Goal: Task Accomplishment & Management: Manage account settings

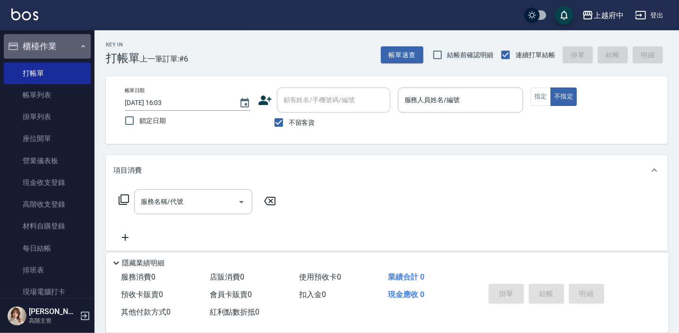
click at [53, 48] on button "櫃檯作業" at bounding box center [47, 46] width 87 height 25
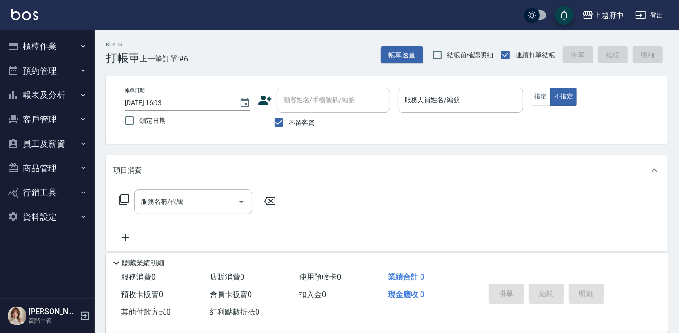
click at [54, 115] on button "客戶管理" at bounding box center [47, 119] width 87 height 25
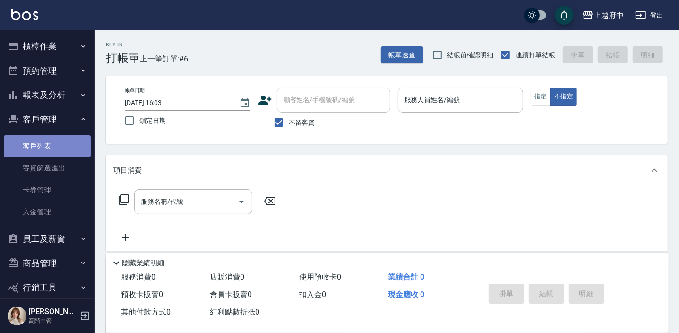
click at [52, 139] on link "客戶列表" at bounding box center [47, 146] width 87 height 22
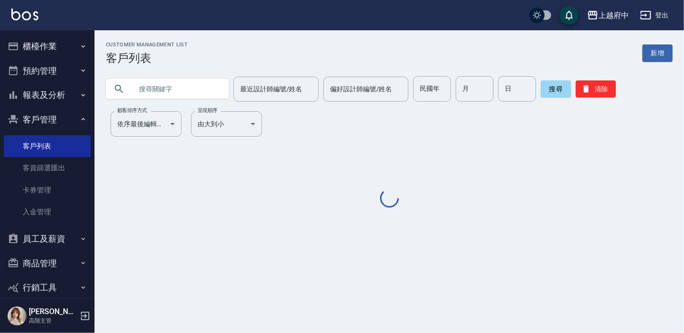
click at [161, 94] on input "text" at bounding box center [176, 89] width 89 height 26
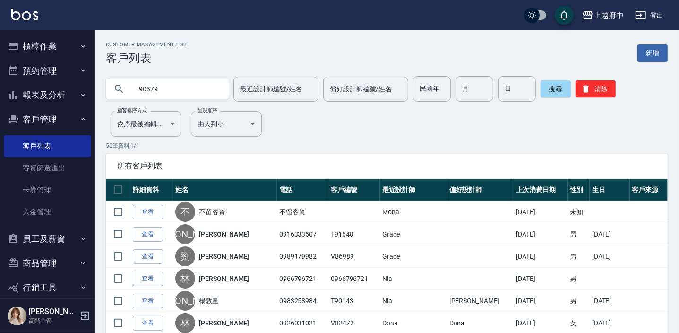
type input "90379"
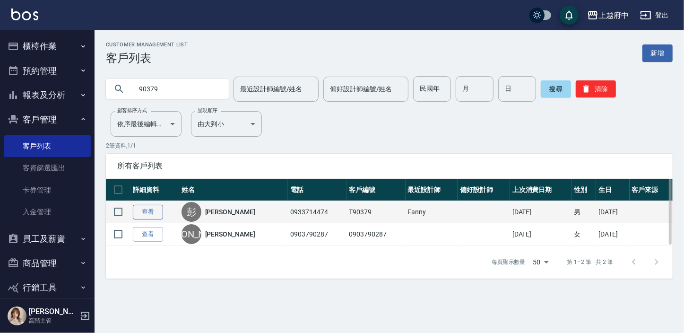
click at [155, 212] on link "查看" at bounding box center [148, 212] width 30 height 15
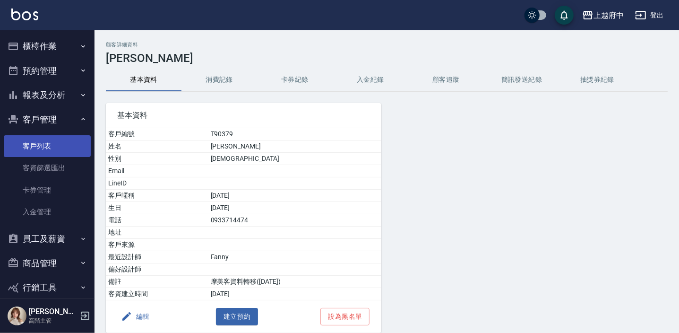
drag, startPoint x: 34, startPoint y: 150, endPoint x: 32, endPoint y: 156, distance: 6.0
click at [34, 150] on link "客戶列表" at bounding box center [47, 146] width 87 height 22
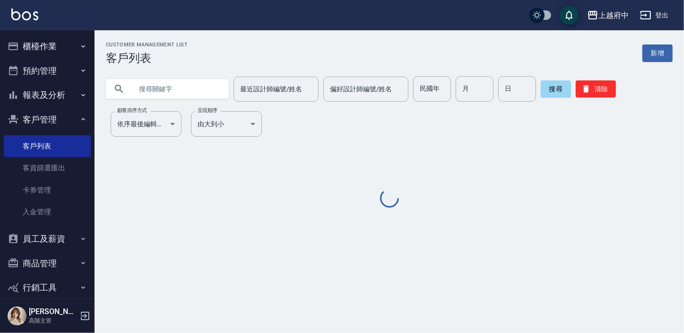
click at [155, 91] on input "text" at bounding box center [176, 89] width 89 height 26
paste input "0958686313"
type input "0958686313"
